Goal: Information Seeking & Learning: Learn about a topic

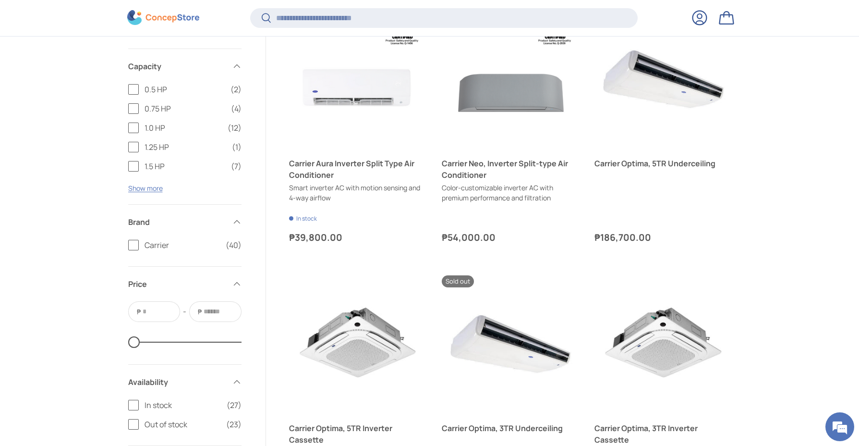
scroll to position [1295, 0]
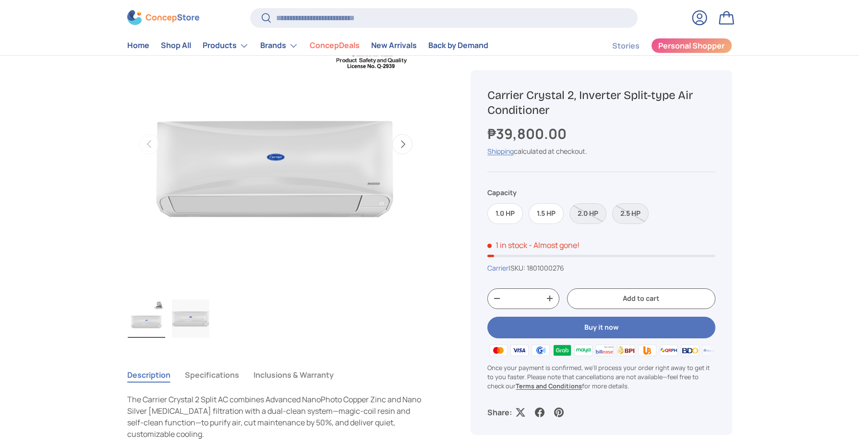
scroll to position [336, 0]
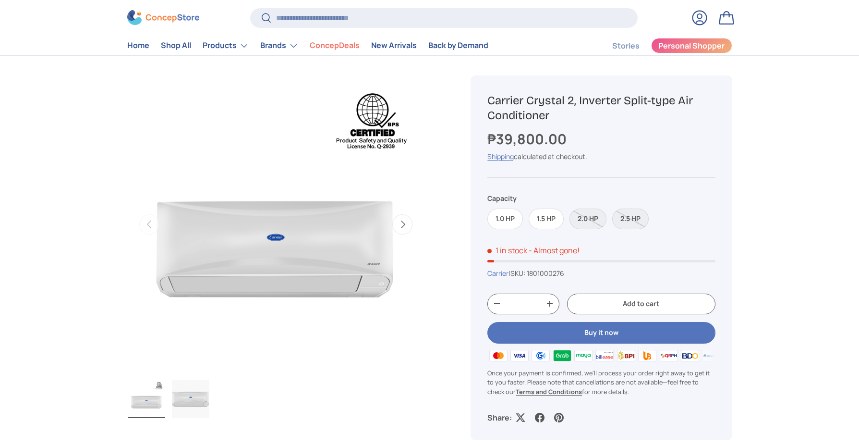
click at [409, 221] on button "Next" at bounding box center [402, 224] width 20 height 20
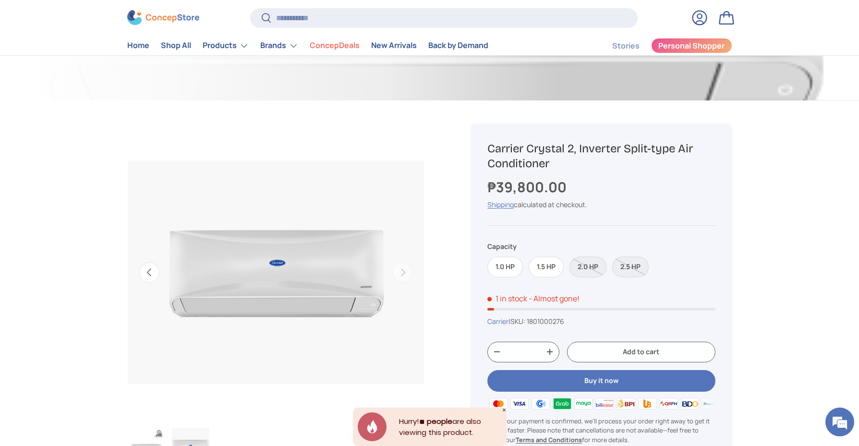
scroll to position [286, 0]
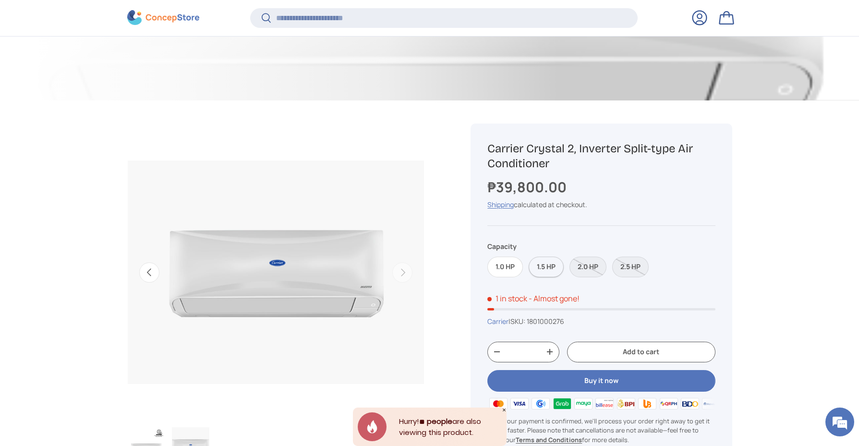
click at [547, 272] on label "1.5 HP" at bounding box center [546, 266] width 35 height 21
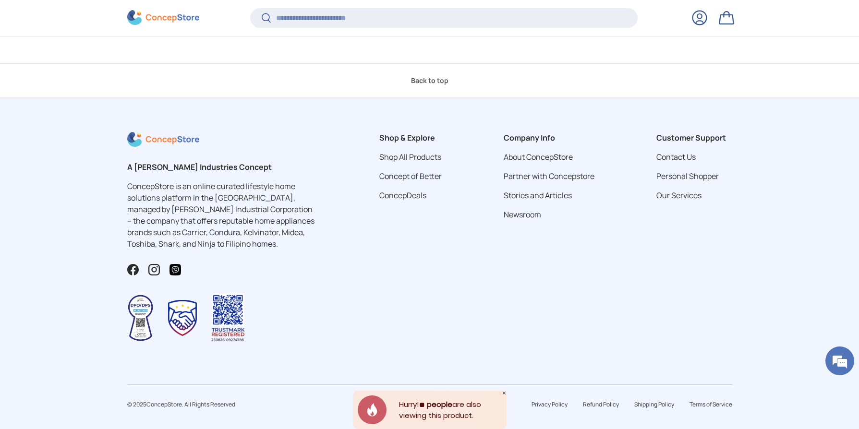
scroll to position [2304, 3927]
click at [161, 17] on img at bounding box center [163, 18] width 72 height 15
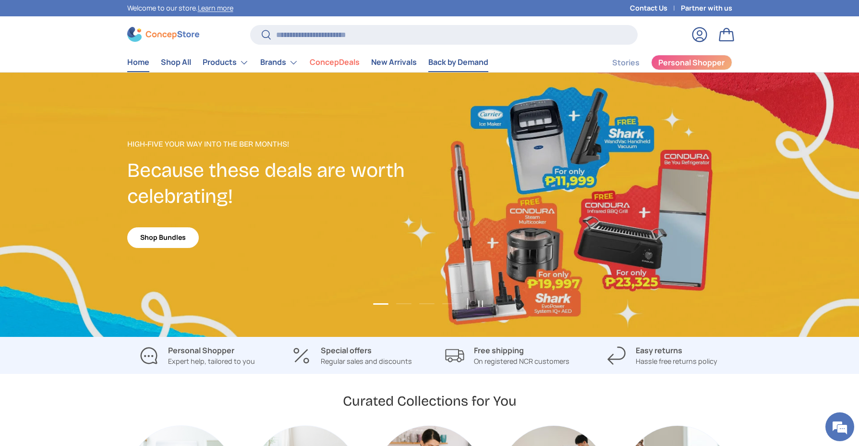
click at [432, 64] on link "Back by Demand" at bounding box center [458, 62] width 60 height 19
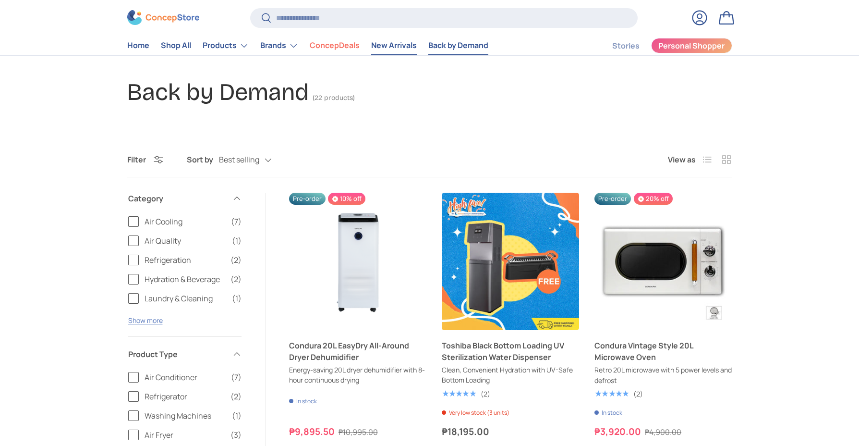
scroll to position [48, 0]
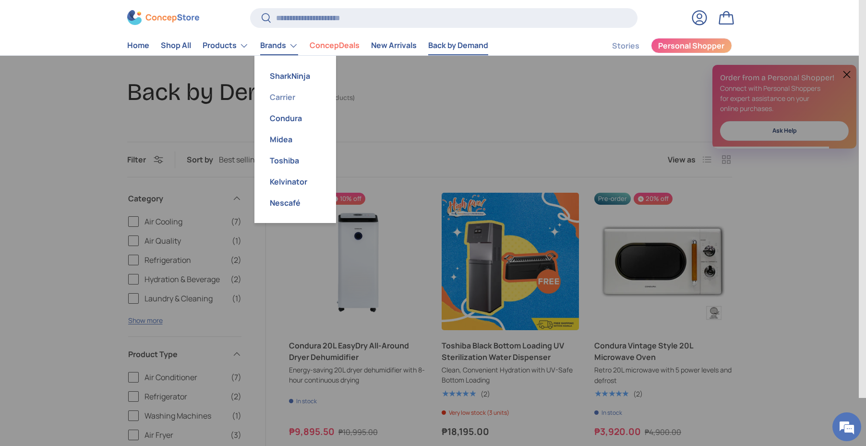
click at [279, 98] on link "Carrier" at bounding box center [295, 96] width 70 height 21
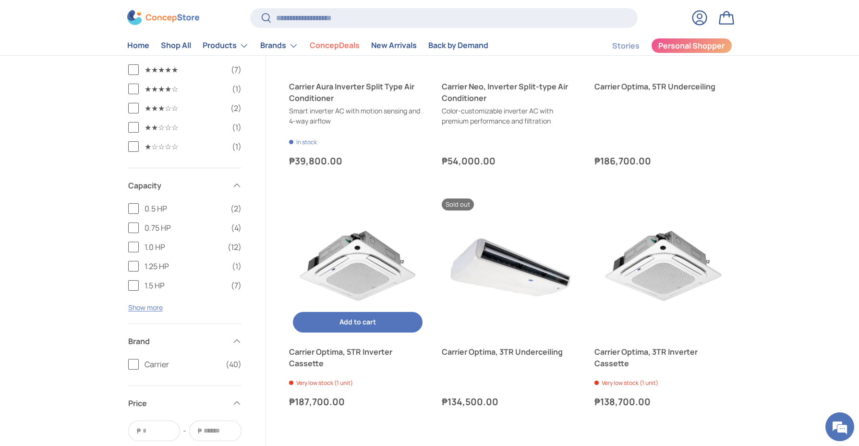
scroll to position [1105, 0]
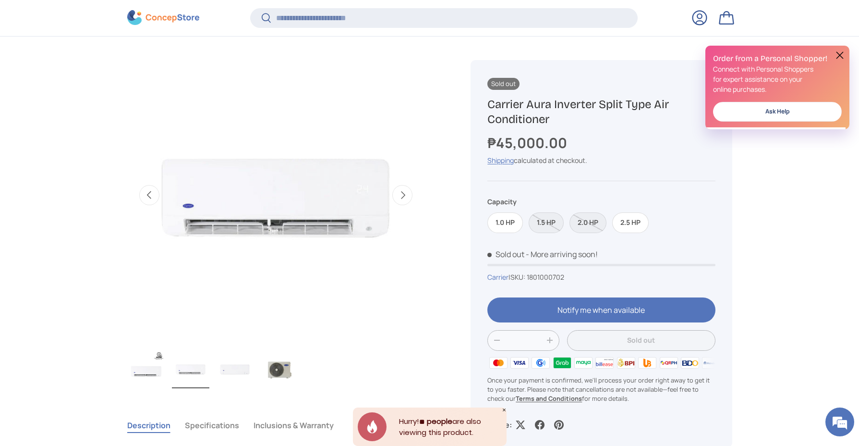
scroll to position [526, 0]
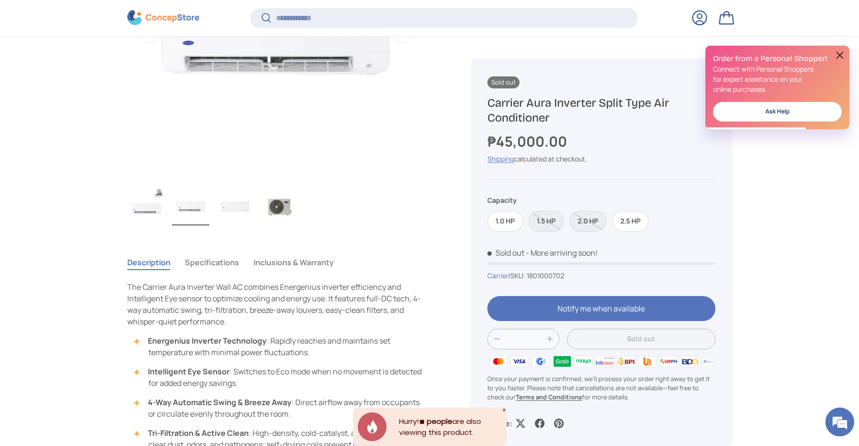
click at [285, 256] on button "Inclusions & Warranty" at bounding box center [294, 262] width 80 height 22
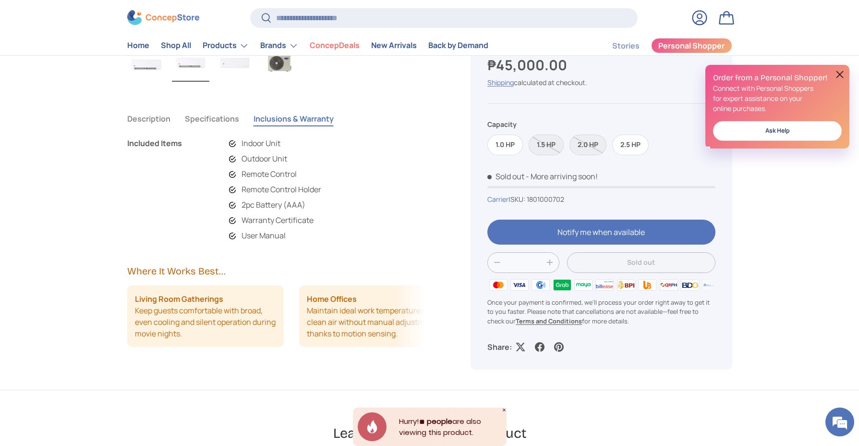
scroll to position [0, 0]
